Goal: Check status: Check status

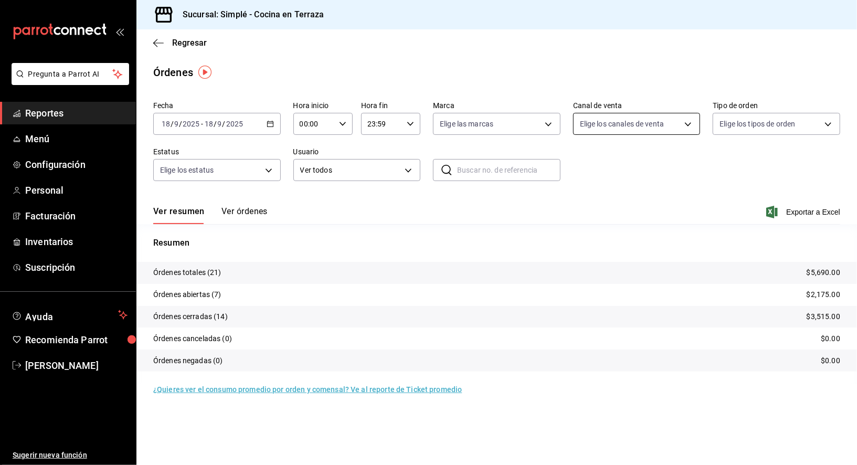
click at [634, 125] on body "Pregunta a Parrot AI Reportes Menú Configuración Personal Facturación Inventari…" at bounding box center [428, 232] width 857 height 465
click at [721, 177] on div at bounding box center [428, 232] width 857 height 465
click at [688, 132] on body "Pregunta a Parrot AI Reportes Menú Configuración Personal Facturación Inventari…" at bounding box center [428, 232] width 857 height 465
click at [646, 276] on li "DiDi Food" at bounding box center [637, 271] width 127 height 24
type input "DIDI_FOOD"
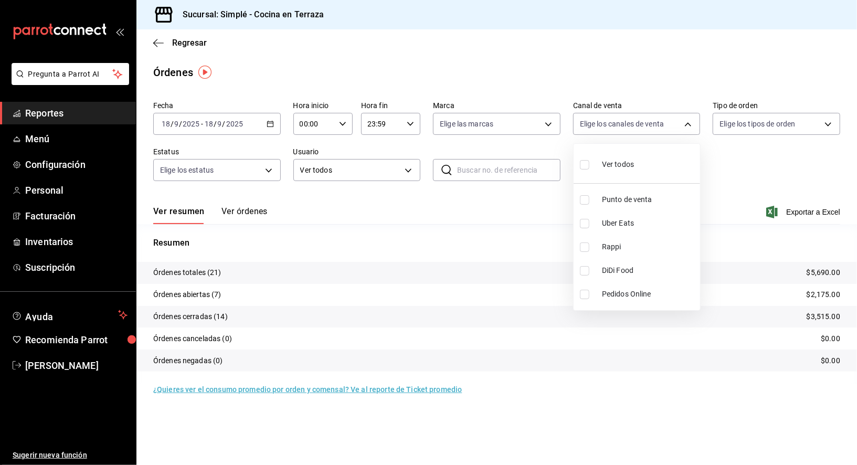
checkbox input "true"
click at [646, 276] on li "DiDi Food" at bounding box center [637, 271] width 127 height 24
checkbox input "false"
click at [631, 226] on span "Uber Eats" at bounding box center [649, 223] width 94 height 11
type input "UBER_EATS"
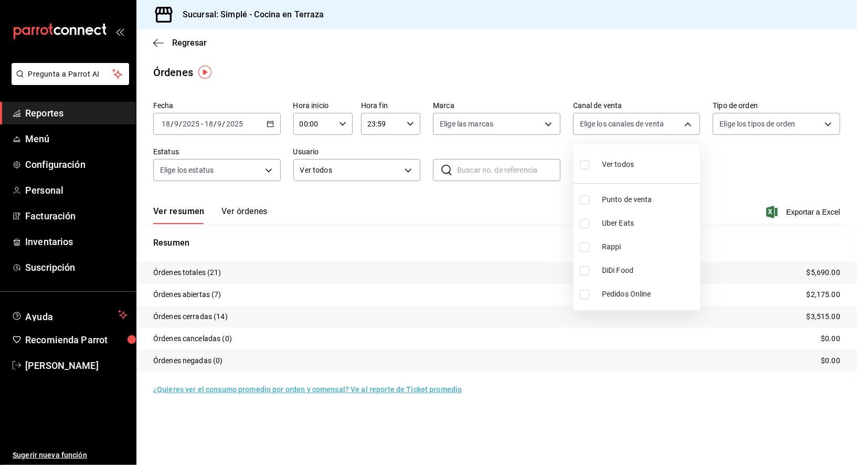
checkbox input "true"
click at [631, 226] on span "Uber Eats" at bounding box center [649, 223] width 94 height 11
checkbox input "false"
click at [279, 124] on div "2025-09-18 18 / 9 / 2025 - 2025-09-18 18 / 9 / 2025" at bounding box center [217, 124] width 128 height 22
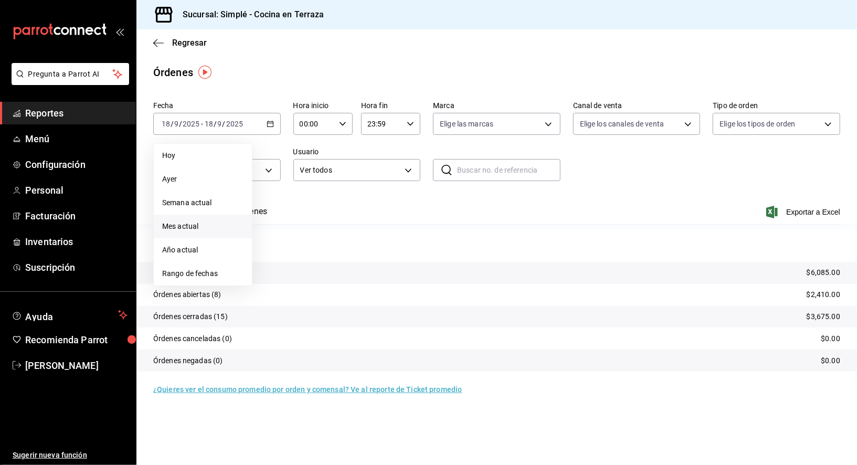
click at [203, 233] on li "Mes actual" at bounding box center [203, 227] width 98 height 24
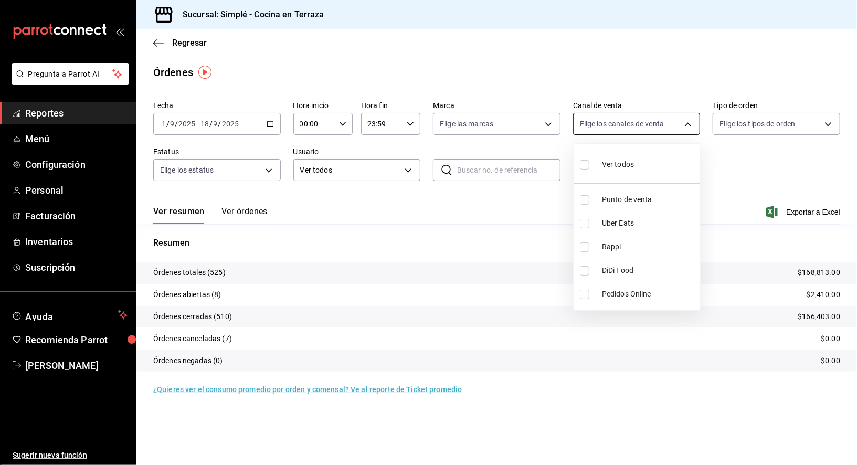
click at [614, 126] on body "Pregunta a Parrot AI Reportes Menú Configuración Personal Facturación Inventari…" at bounding box center [428, 232] width 857 height 465
click at [717, 197] on div at bounding box center [428, 232] width 857 height 465
